Goal: Information Seeking & Learning: Learn about a topic

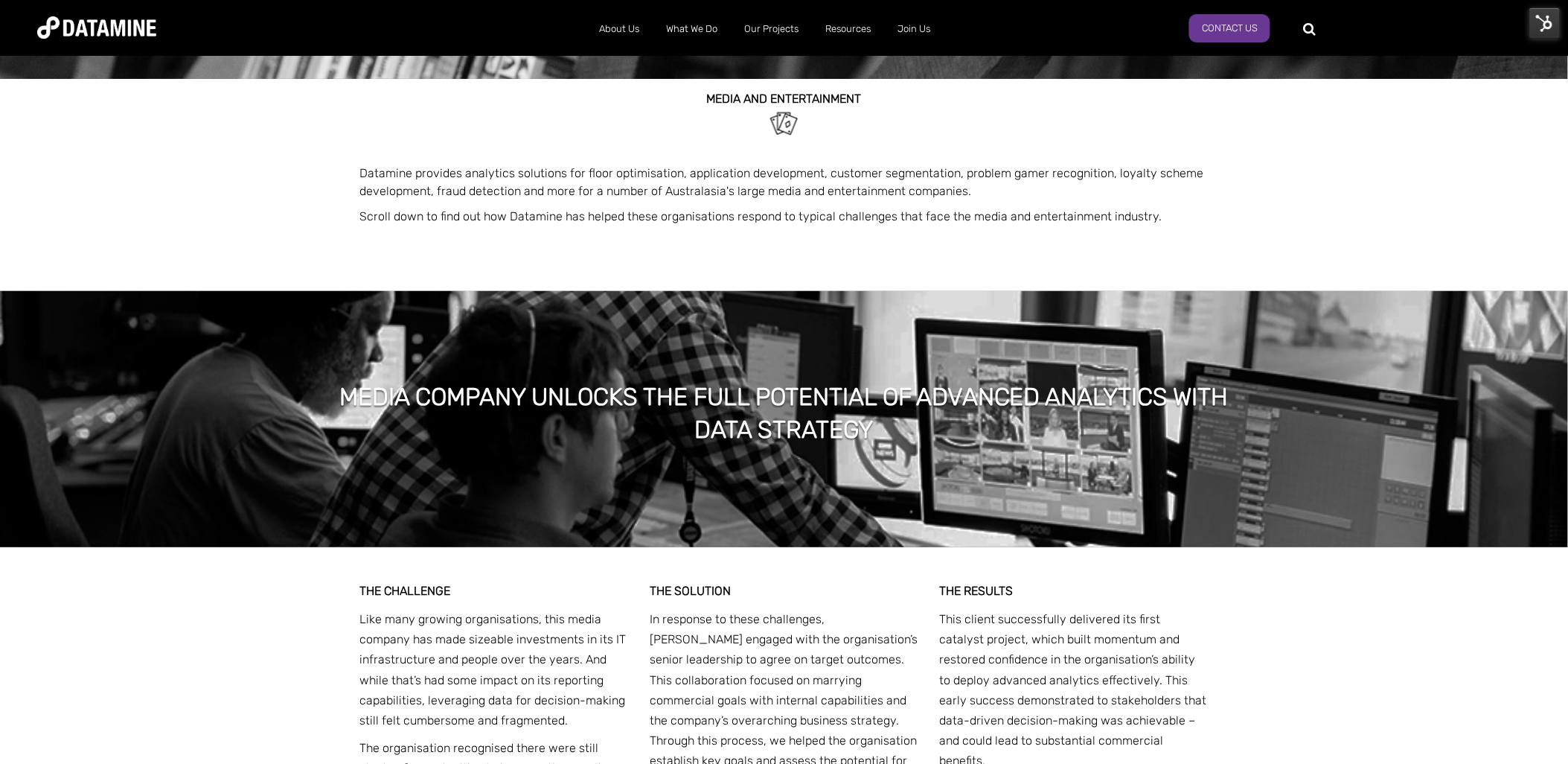
click at [905, 418] on h1 "Media company unlocks the full potential of advanced analytics with data strate…" at bounding box center [784, 414] width 908 height 67
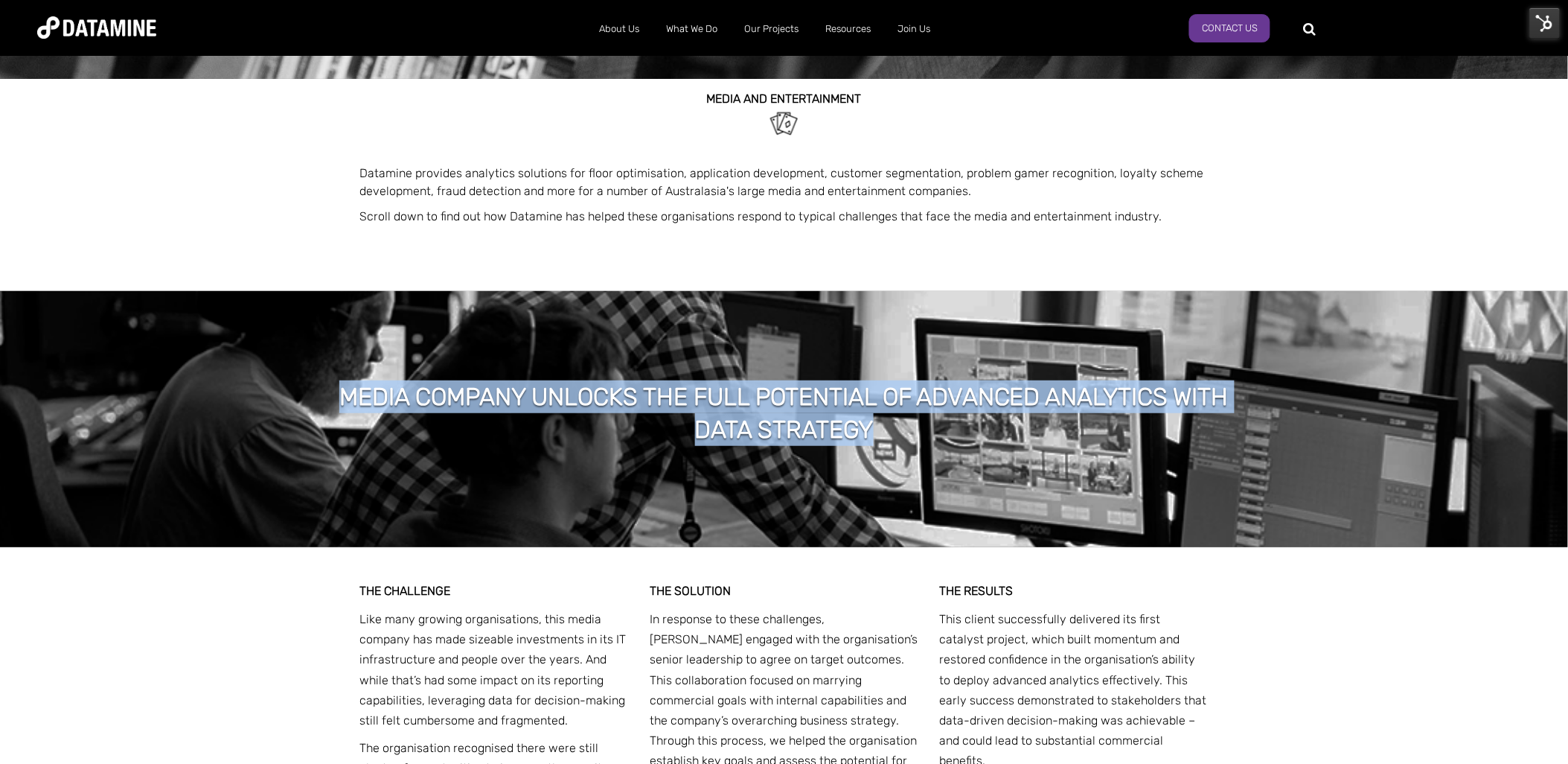
drag, startPoint x: 893, startPoint y: 426, endPoint x: 341, endPoint y: 391, distance: 553.1
click at [341, 391] on h1 "Media company unlocks the full potential of advanced analytics with data strate…" at bounding box center [784, 414] width 908 height 67
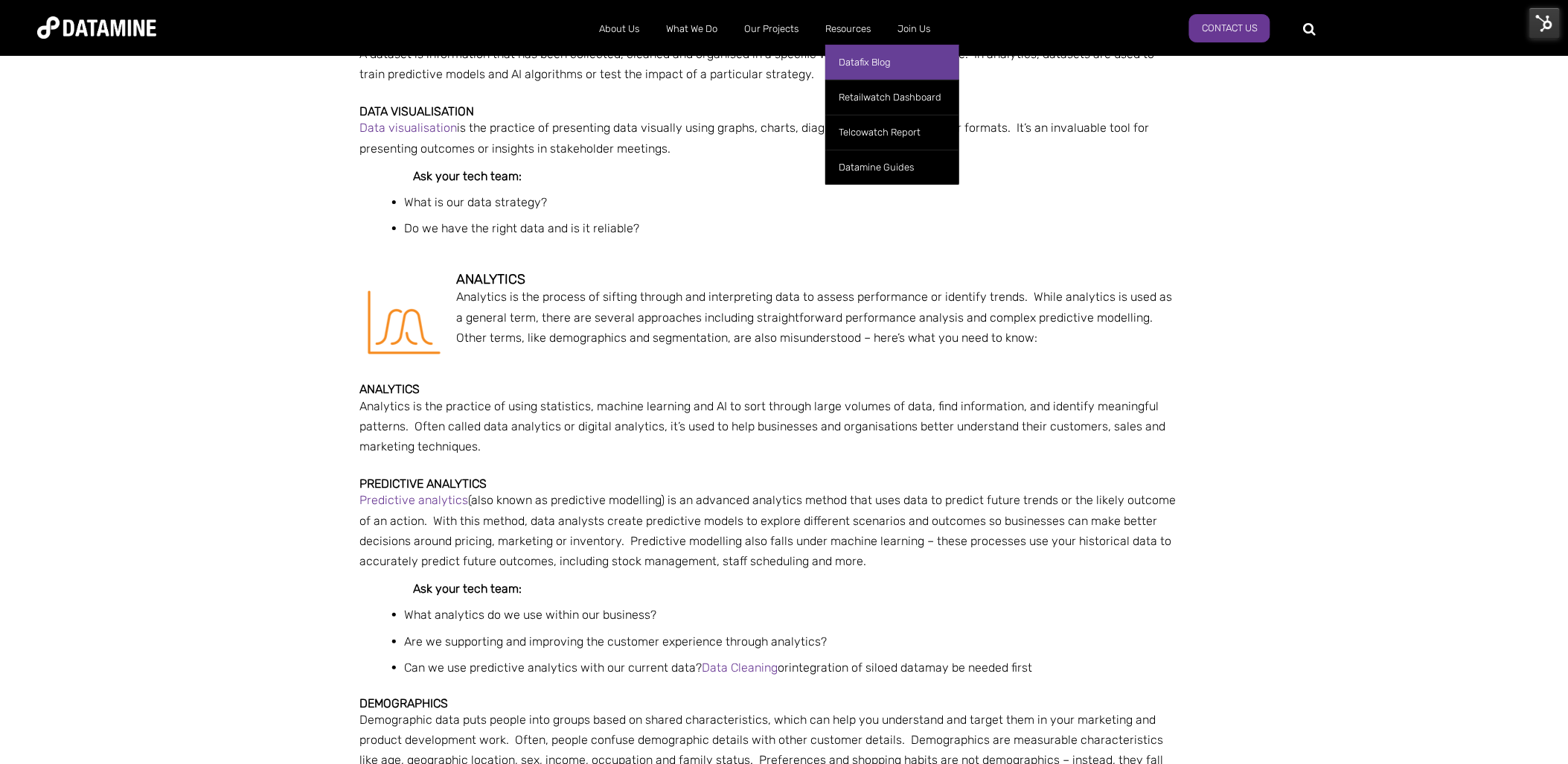
click at [851, 67] on link "Datafix Blog" at bounding box center [892, 63] width 134 height 35
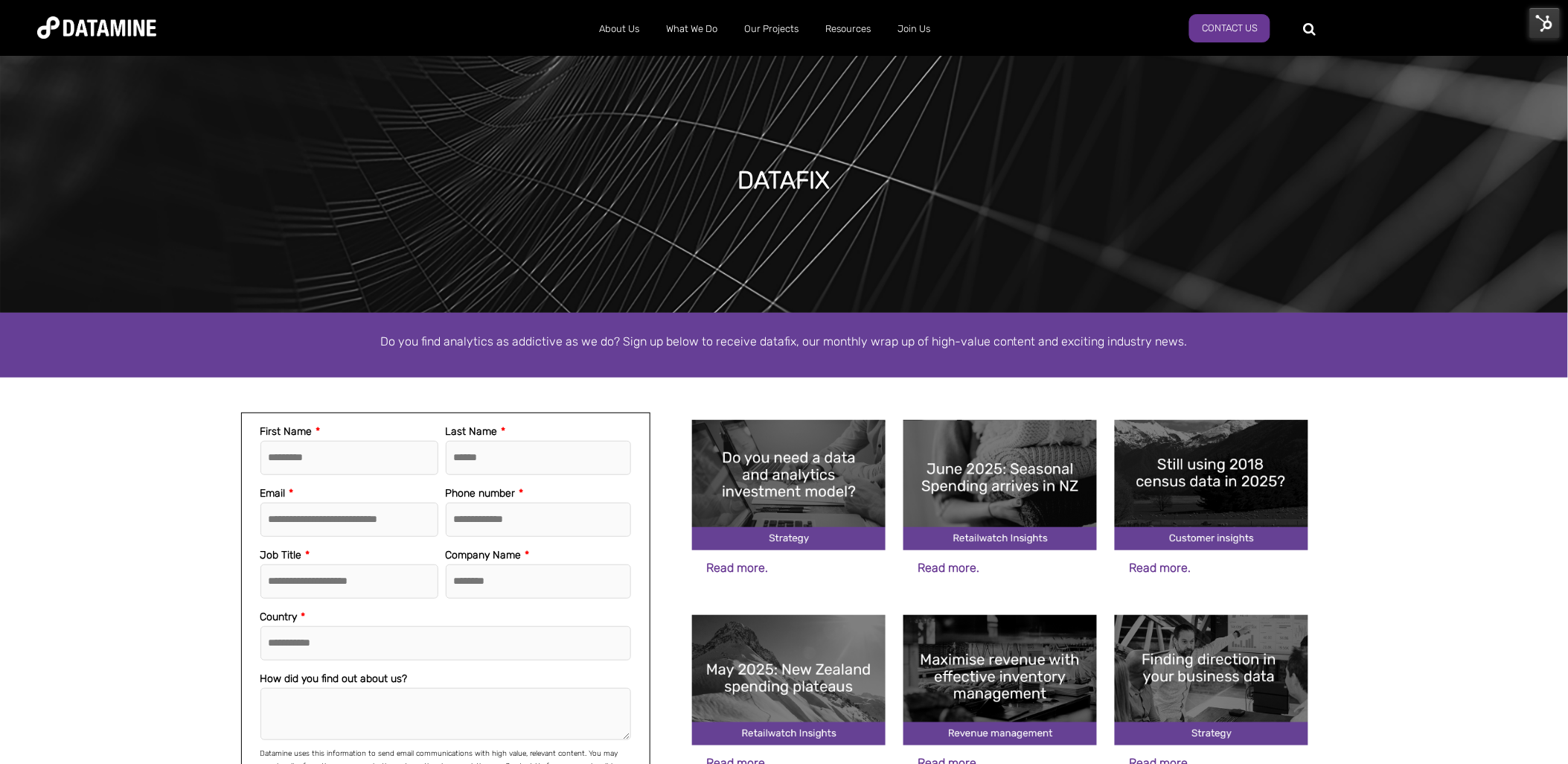
click at [799, 470] on img at bounding box center [788, 485] width 193 height 131
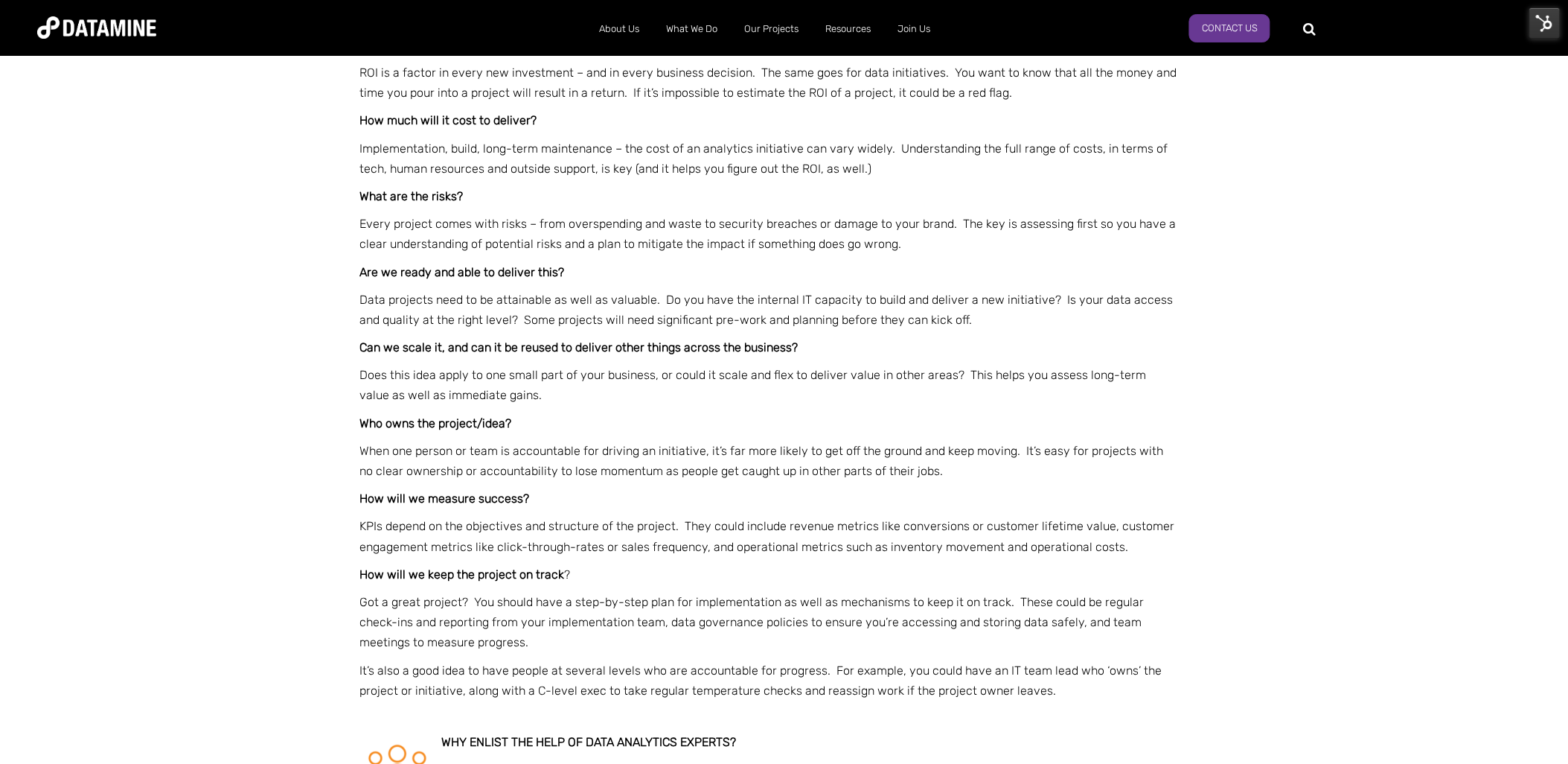
scroll to position [1781, 0]
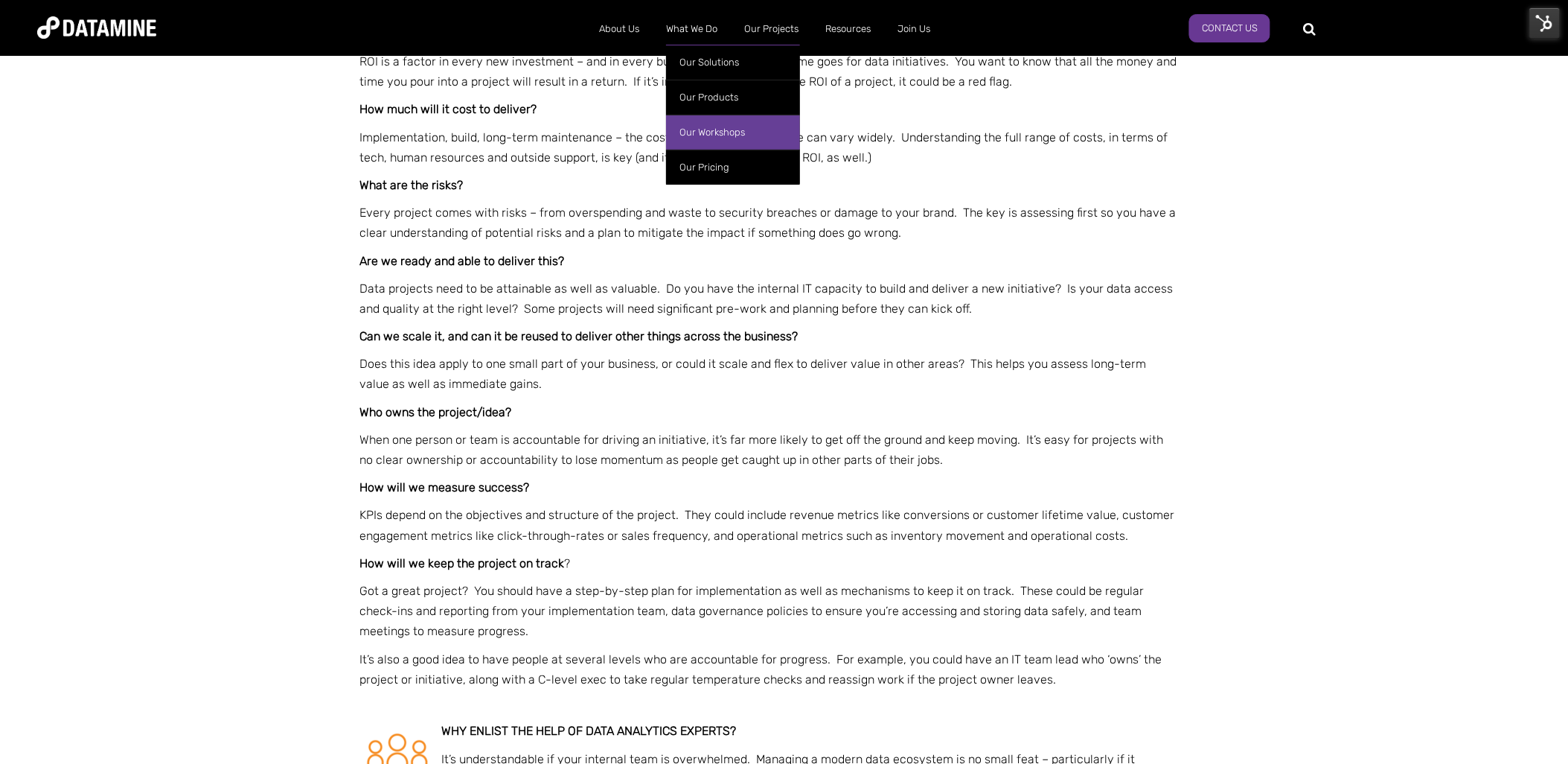
click at [716, 130] on link "Our Workshops" at bounding box center [732, 132] width 134 height 35
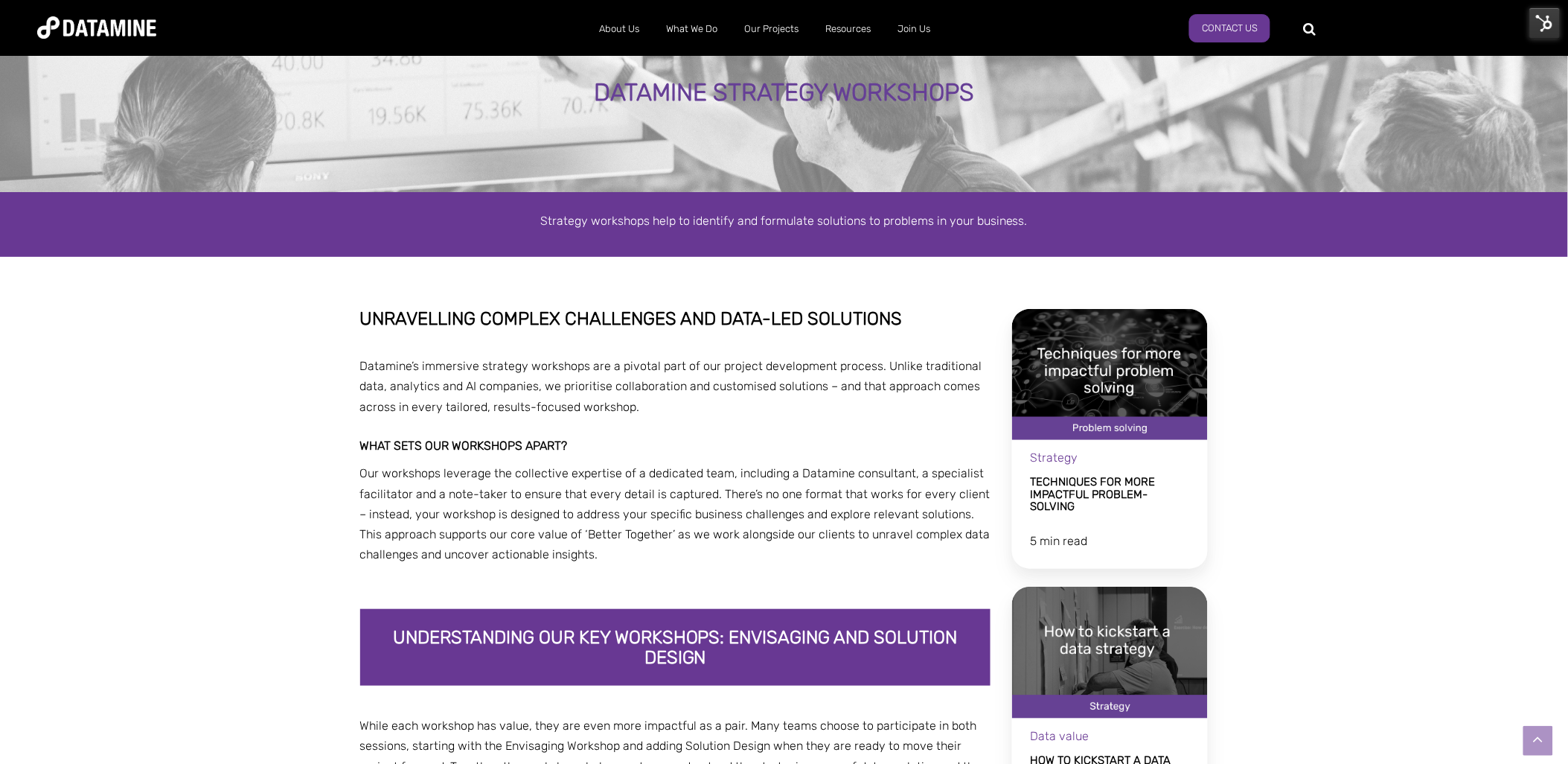
scroll to position [46, 0]
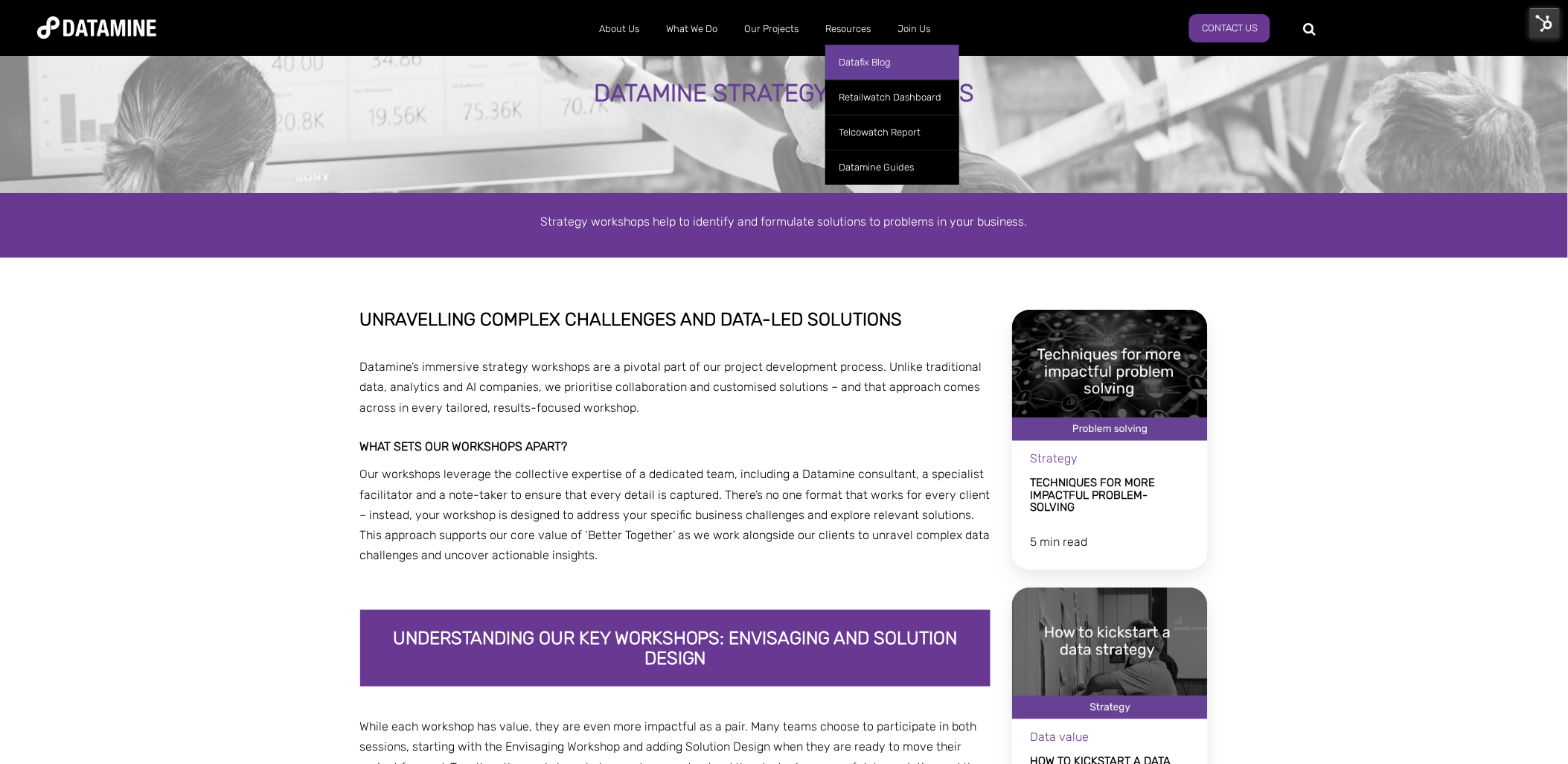
click at [868, 57] on link "Datafix Blog" at bounding box center [892, 63] width 134 height 35
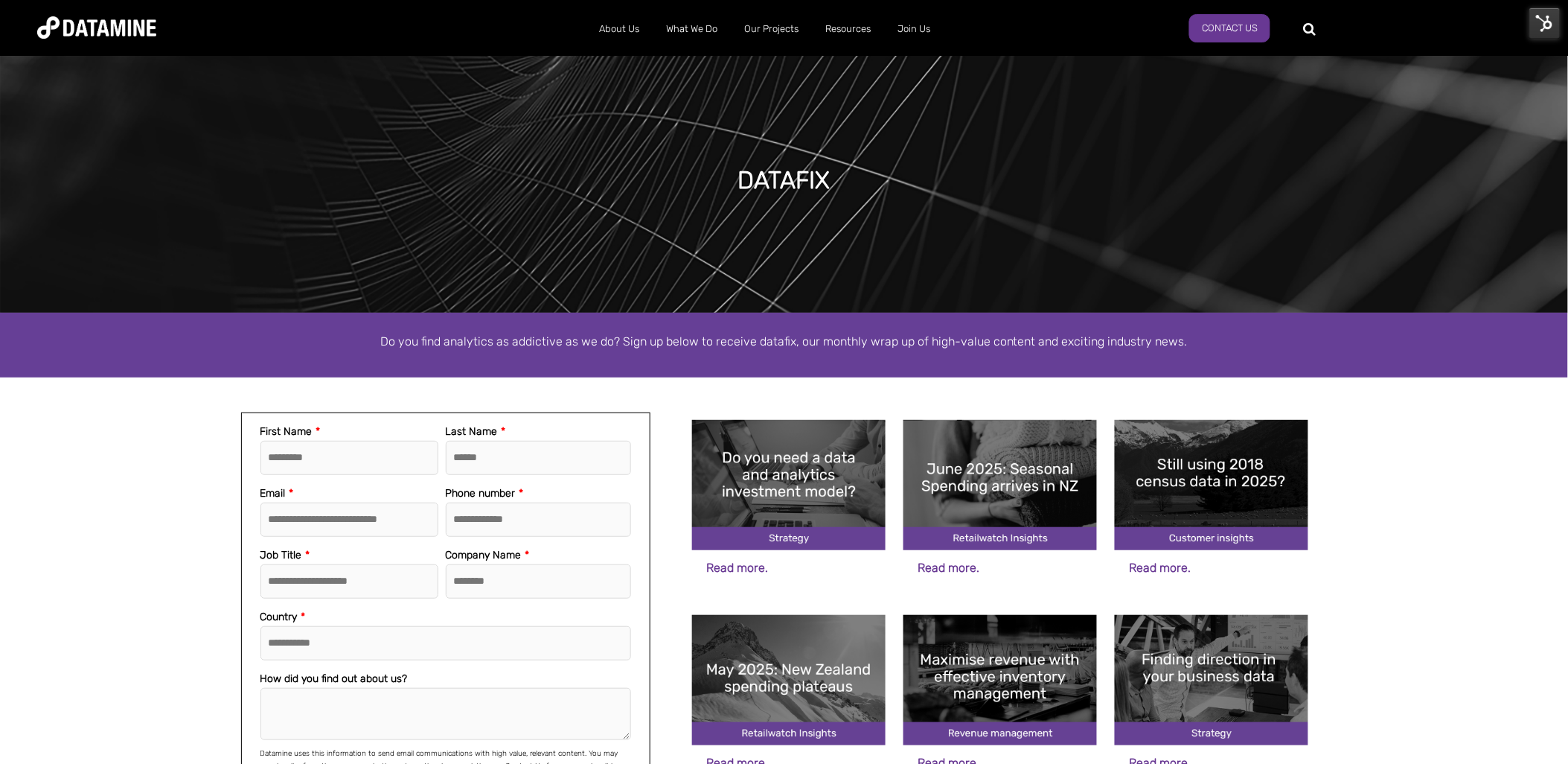
click at [1312, 26] on div at bounding box center [1313, 27] width 2 height 23
click at [1312, 26] on div at bounding box center [1368, 28] width 113 height 24
type input "********"
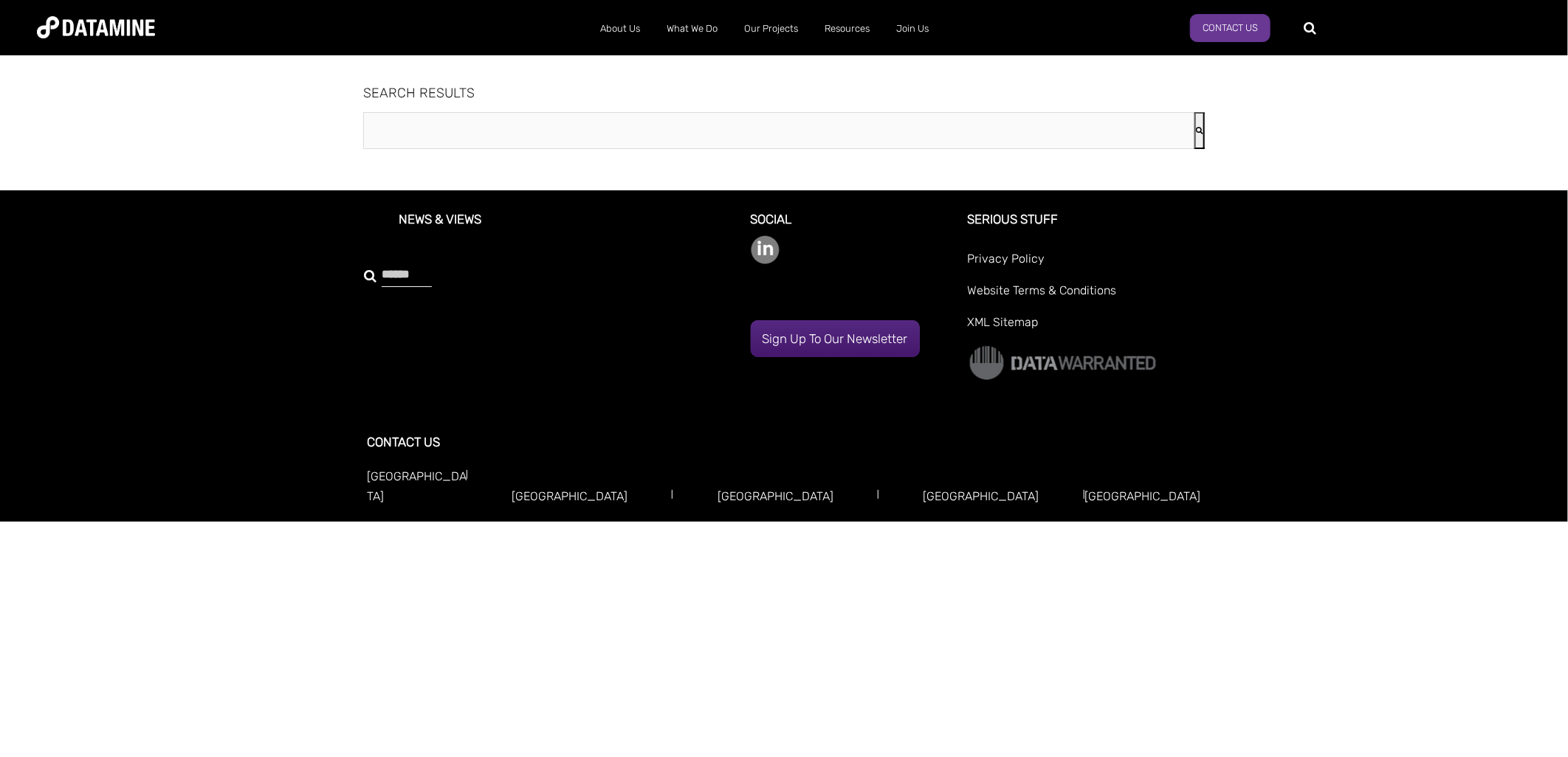
type input "********"
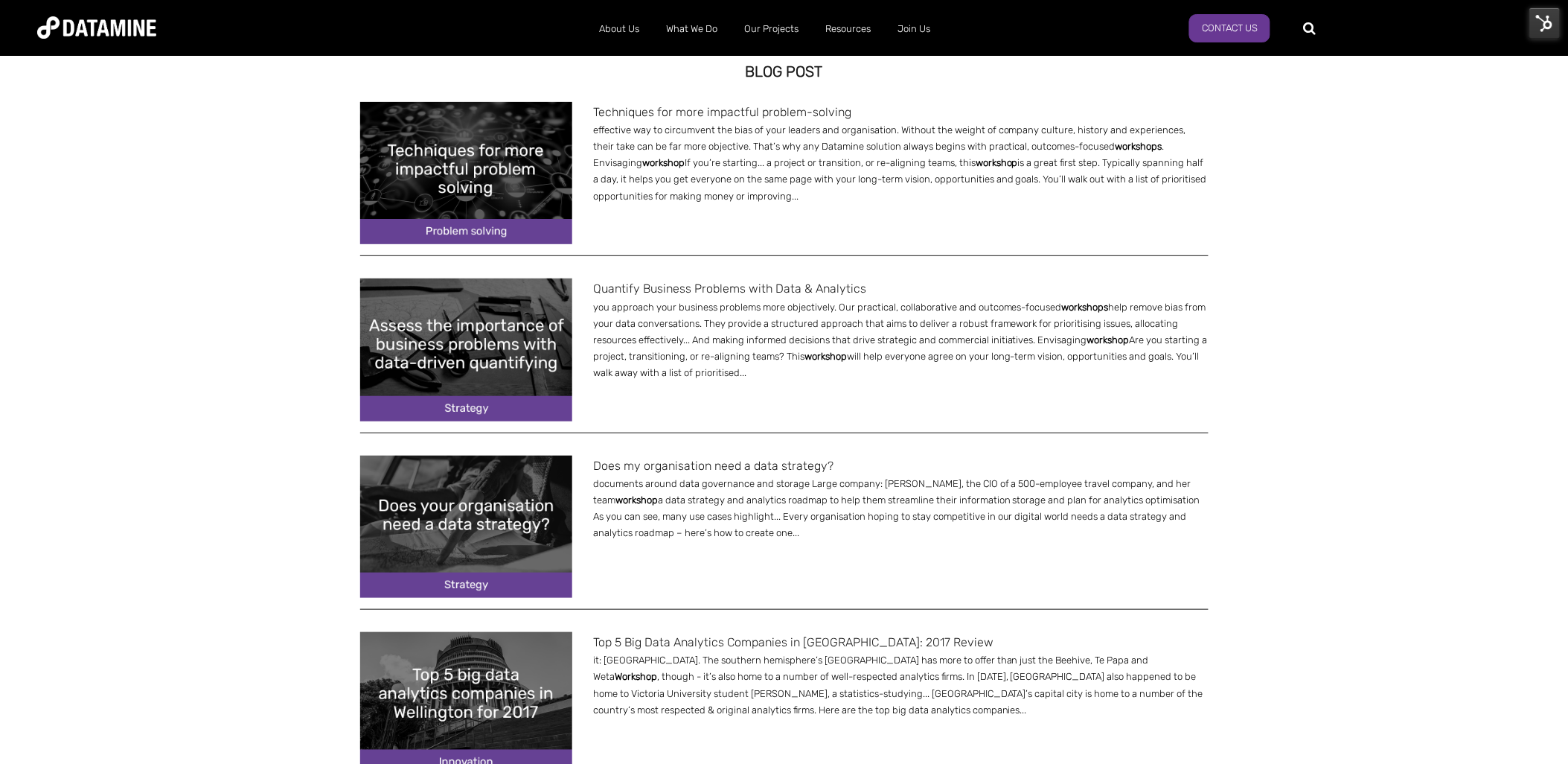
scroll to position [119, 0]
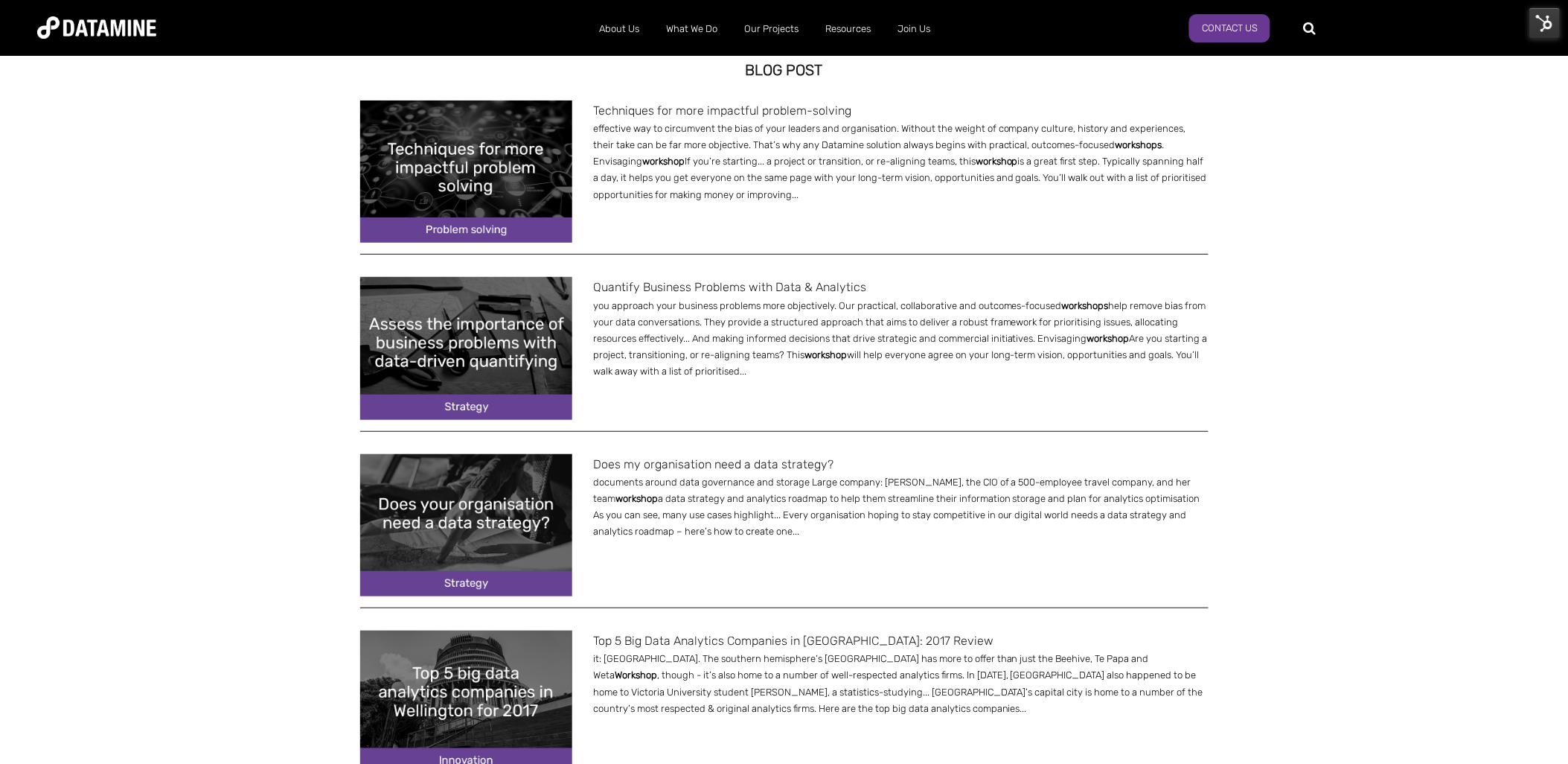
click at [530, 331] on img at bounding box center [466, 347] width 212 height 142
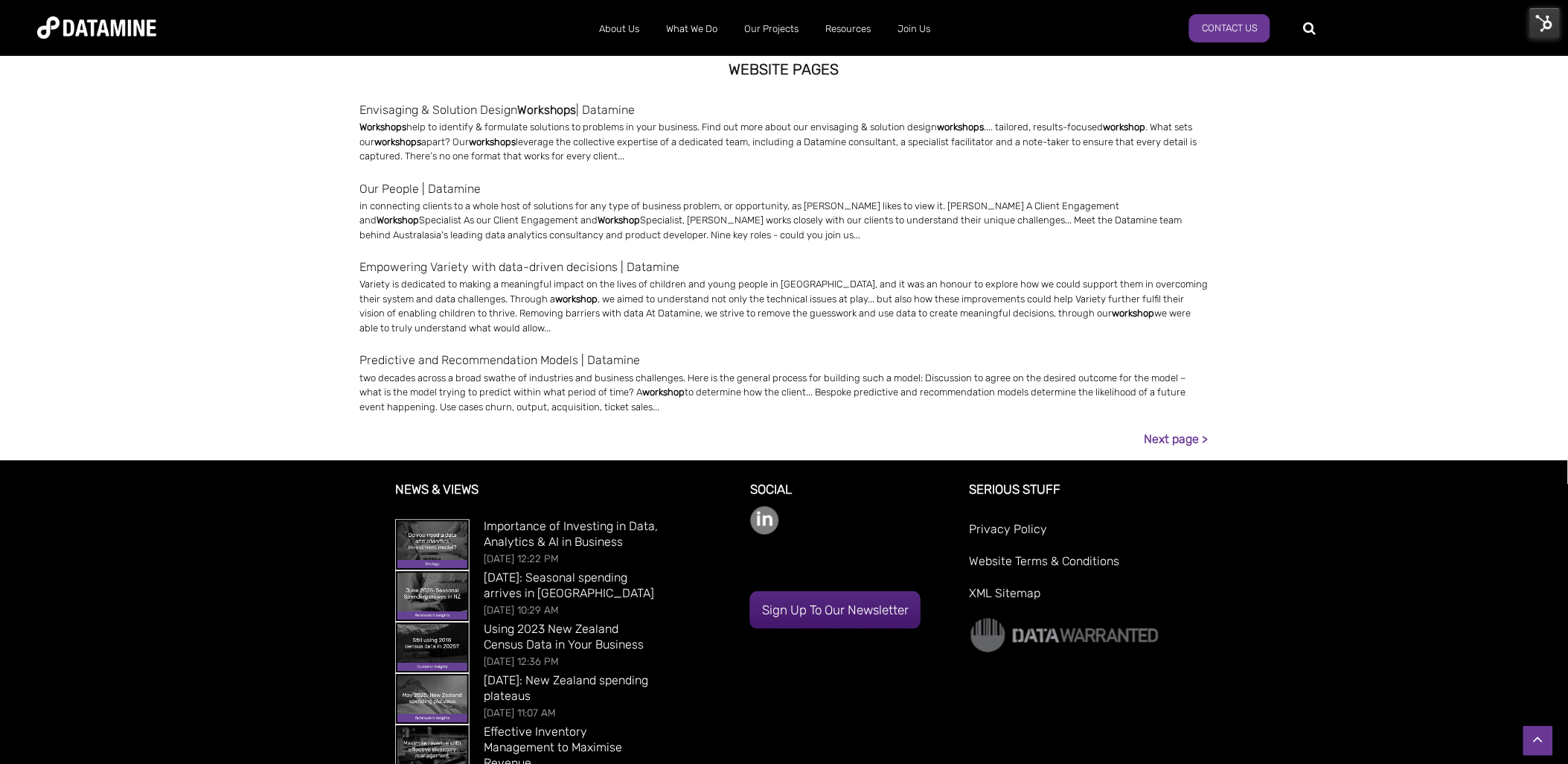
scroll to position [1221, 0]
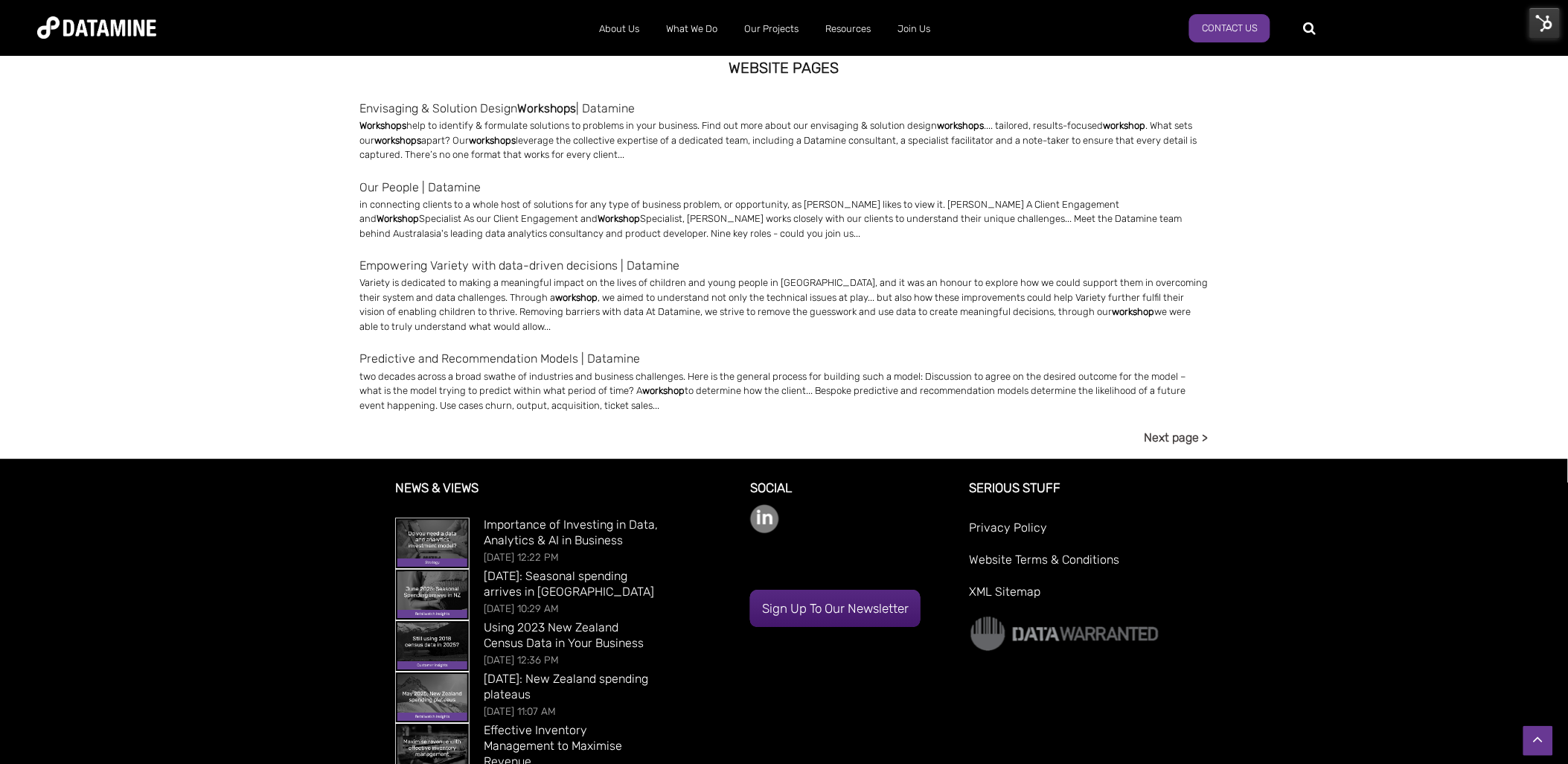
click at [1177, 432] on link "Next page >" at bounding box center [1176, 437] width 64 height 20
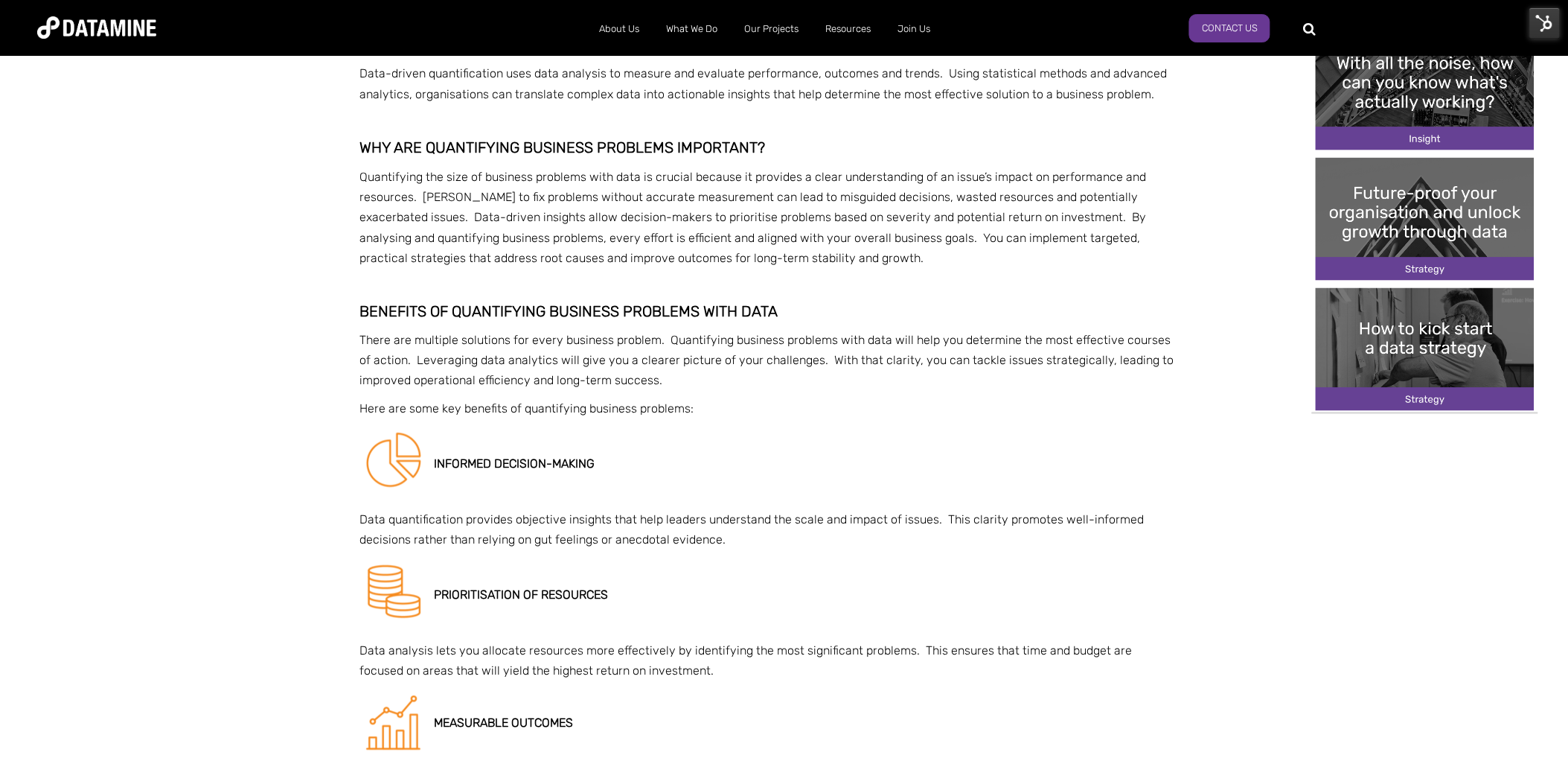
scroll to position [694, 0]
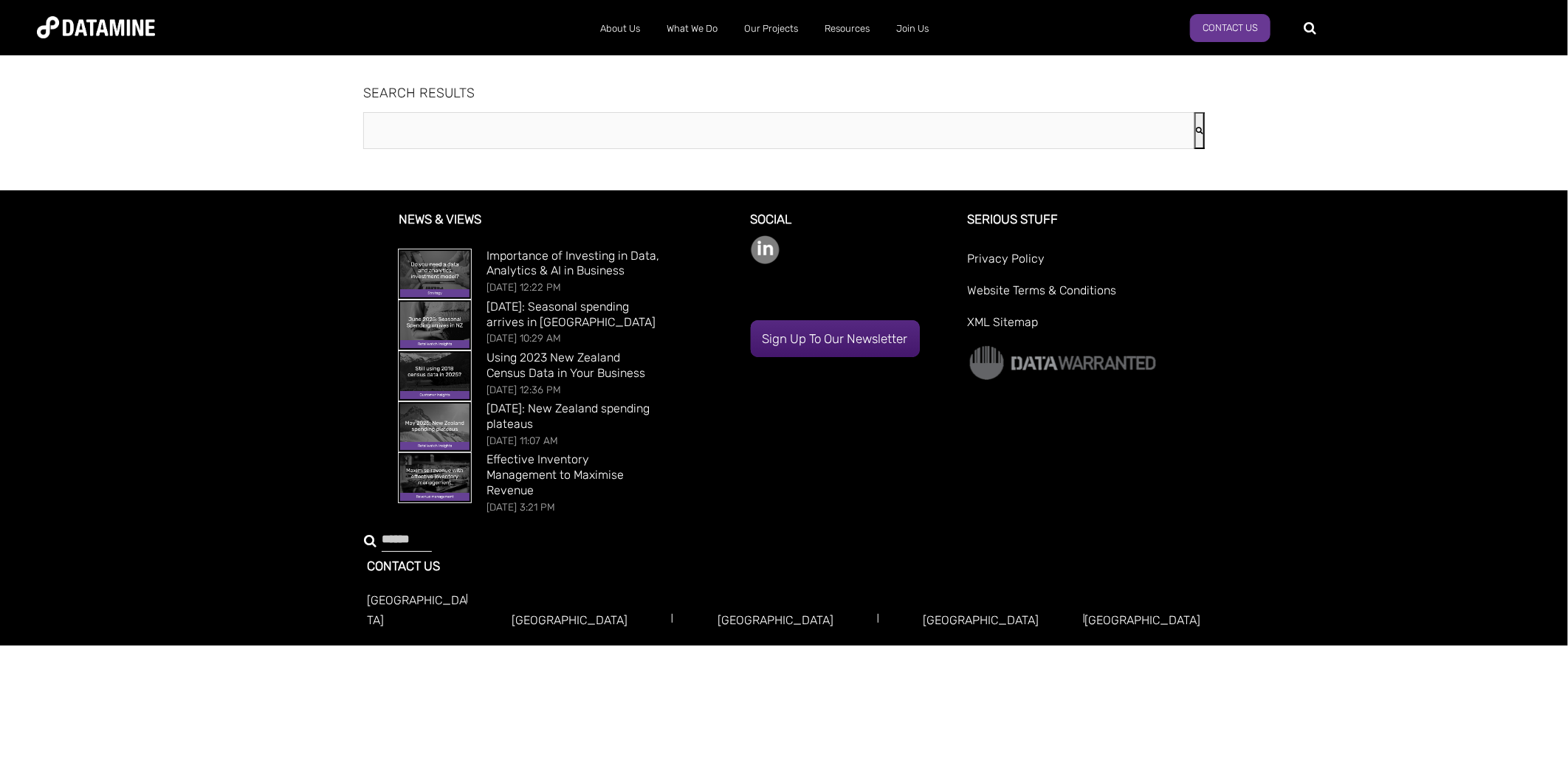
type input "********"
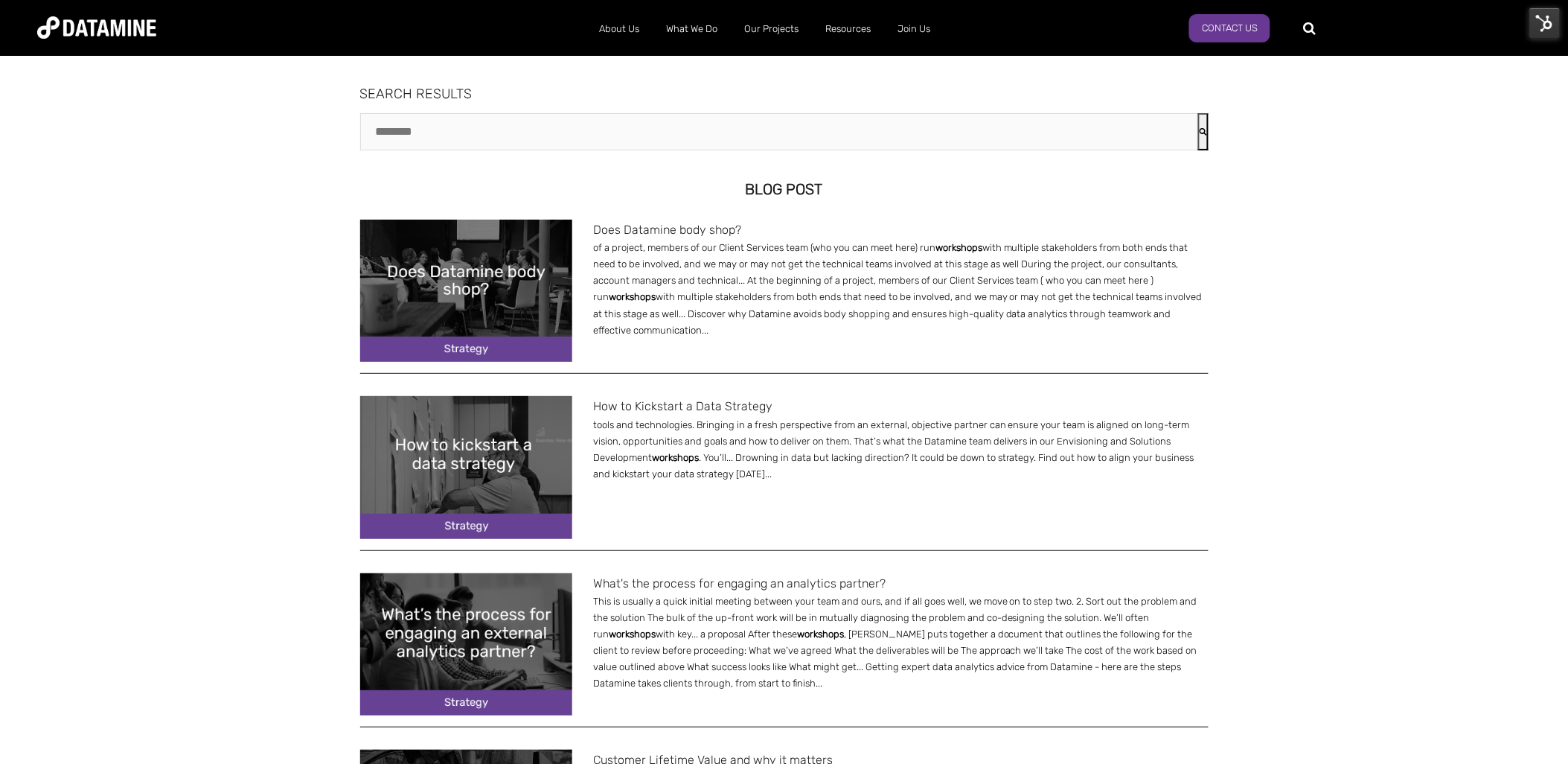
click at [511, 288] on img at bounding box center [466, 290] width 212 height 142
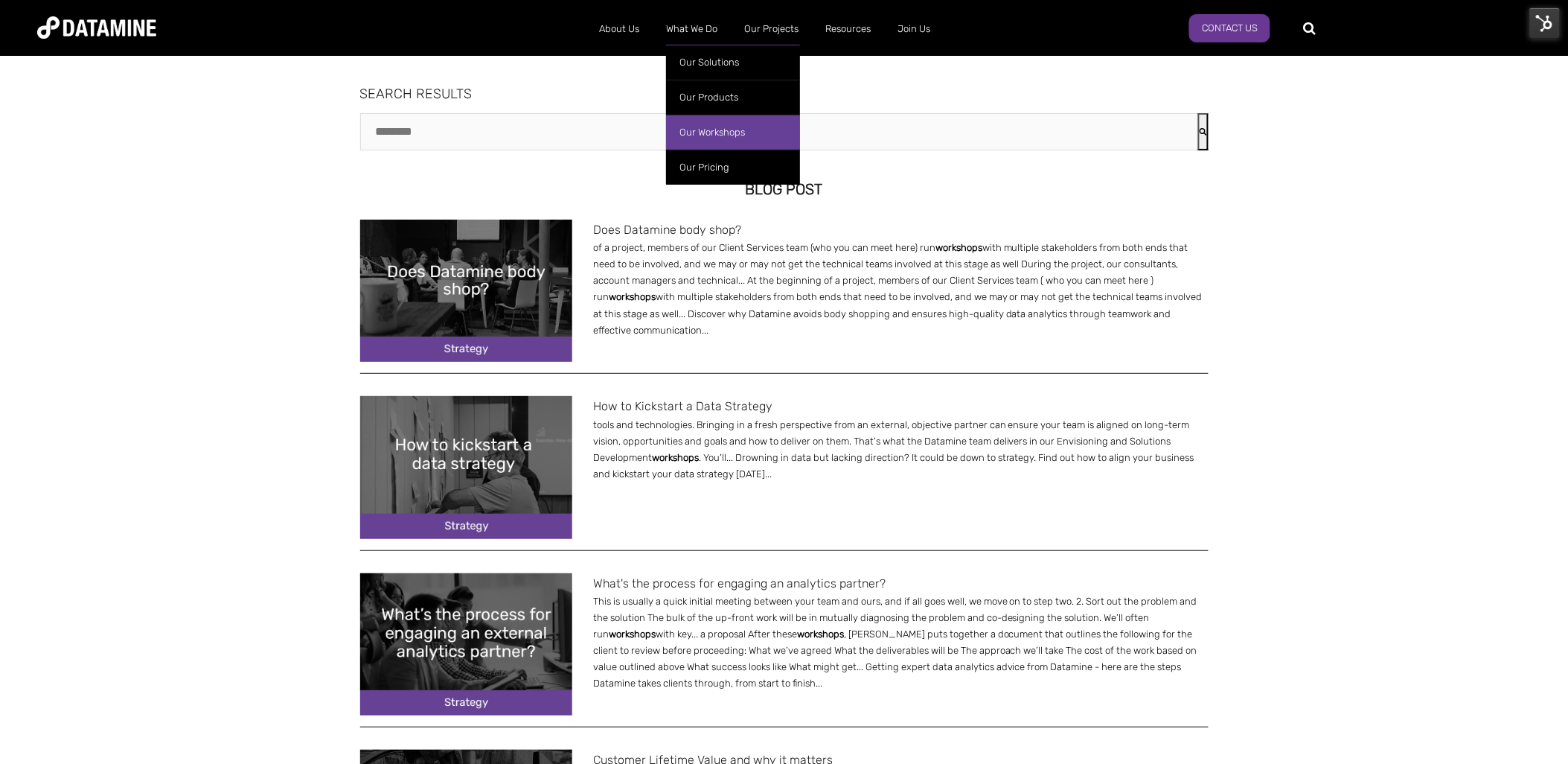
click at [711, 121] on link "Our Workshops" at bounding box center [732, 132] width 134 height 35
